Goal: Navigation & Orientation: Find specific page/section

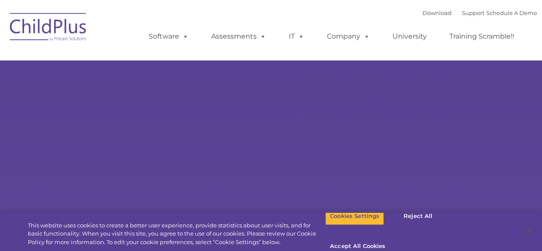
type input ""
select select "MEDIUM"
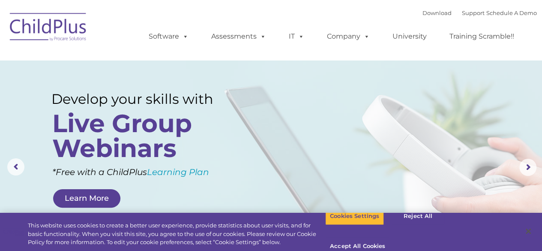
click at [537, 8] on nav "Download Support | Schedule A Demo  MENU MENU Software ChildPlus: The original…" at bounding box center [271, 30] width 542 height 60
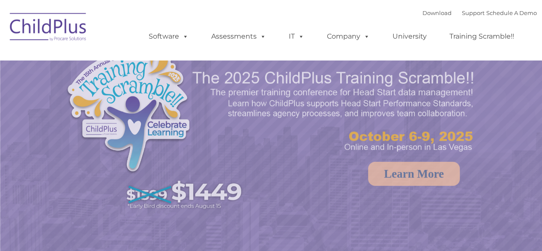
select select "MEDIUM"
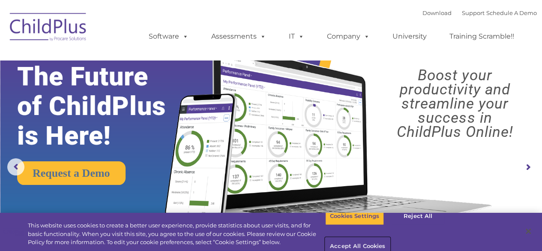
click at [390, 237] on button "Accept All Cookies" at bounding box center [357, 246] width 65 height 18
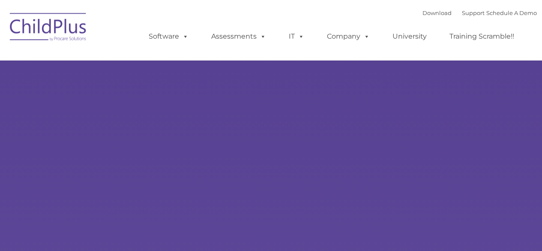
type input ""
select select "MEDIUM"
